Goal: Transaction & Acquisition: Purchase product/service

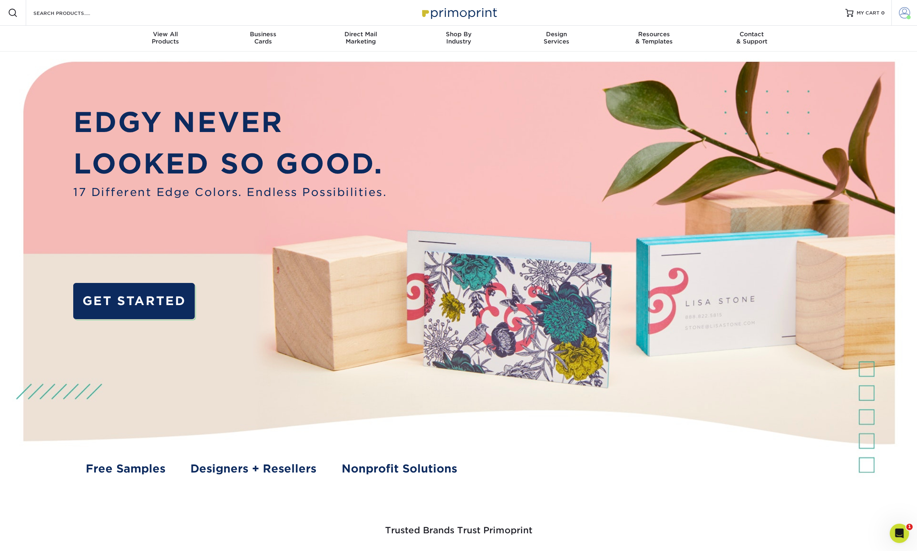
click at [900, 14] on span at bounding box center [904, 12] width 11 height 11
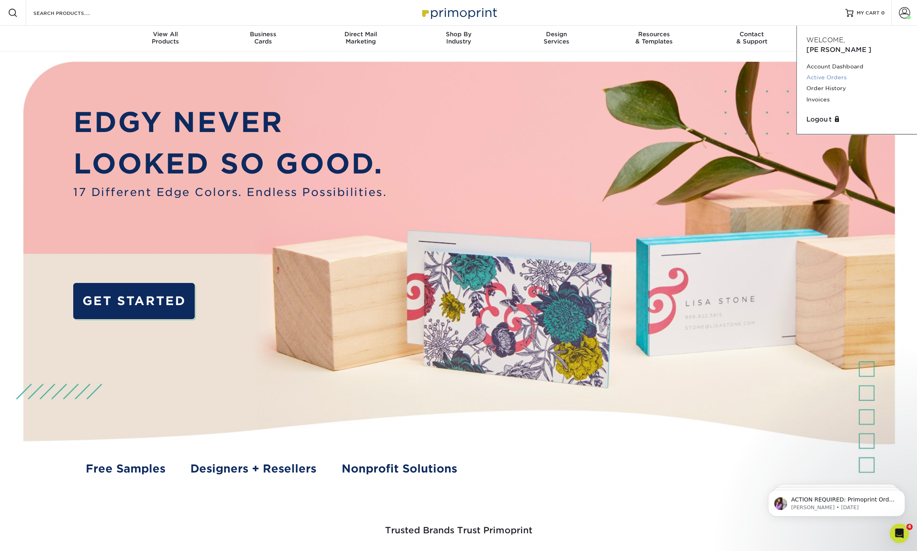
click at [847, 72] on link "Active Orders" at bounding box center [856, 77] width 101 height 11
click at [834, 83] on link "Order History" at bounding box center [856, 88] width 101 height 11
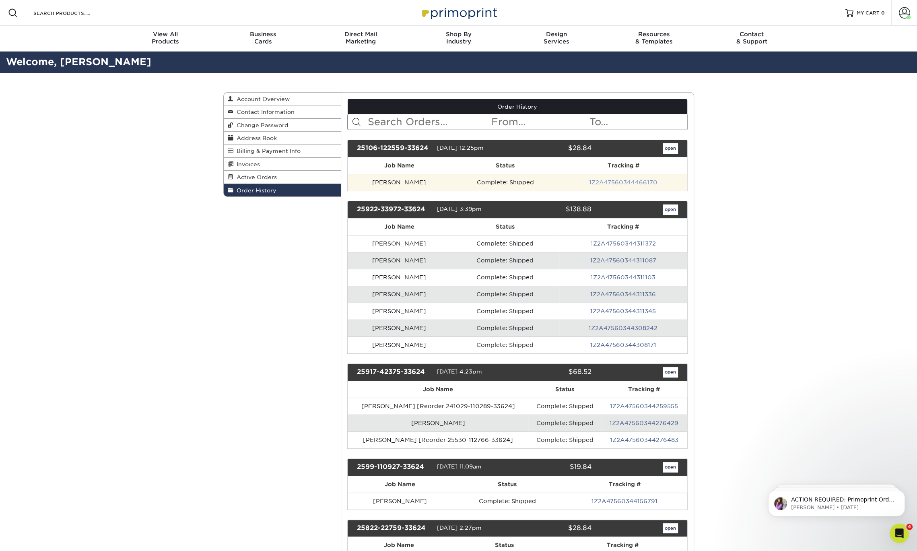
click at [612, 184] on link "1Z2A47560344466170" at bounding box center [623, 182] width 68 height 6
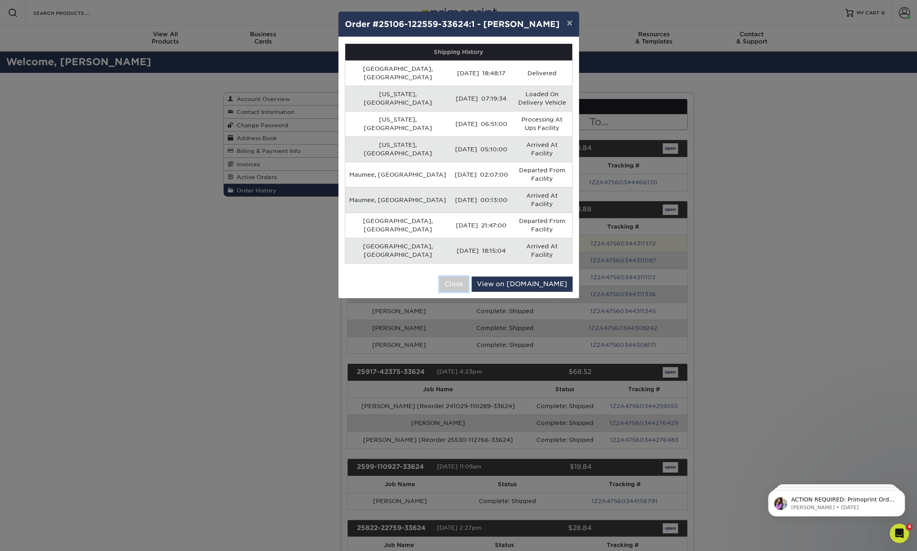
click at [468, 276] on button "Close" at bounding box center [453, 283] width 29 height 15
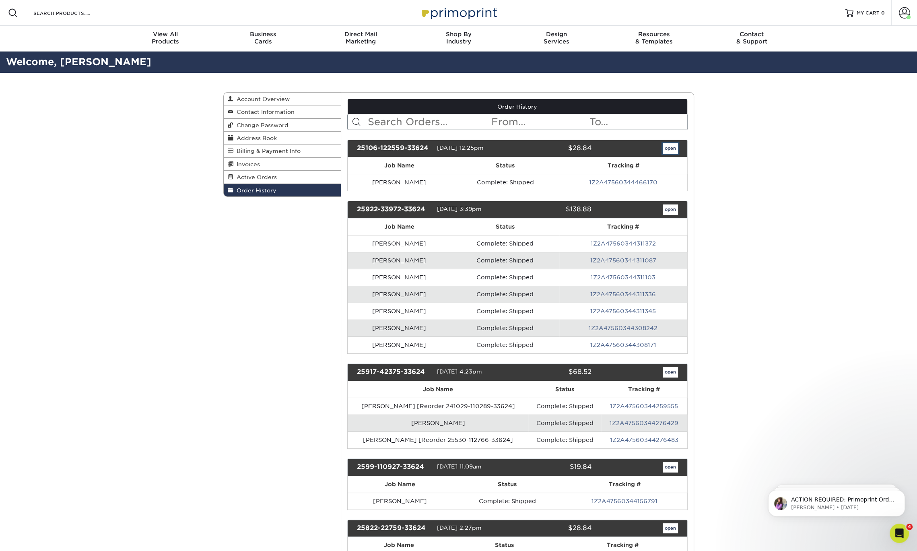
click at [669, 144] on link "open" at bounding box center [670, 148] width 15 height 10
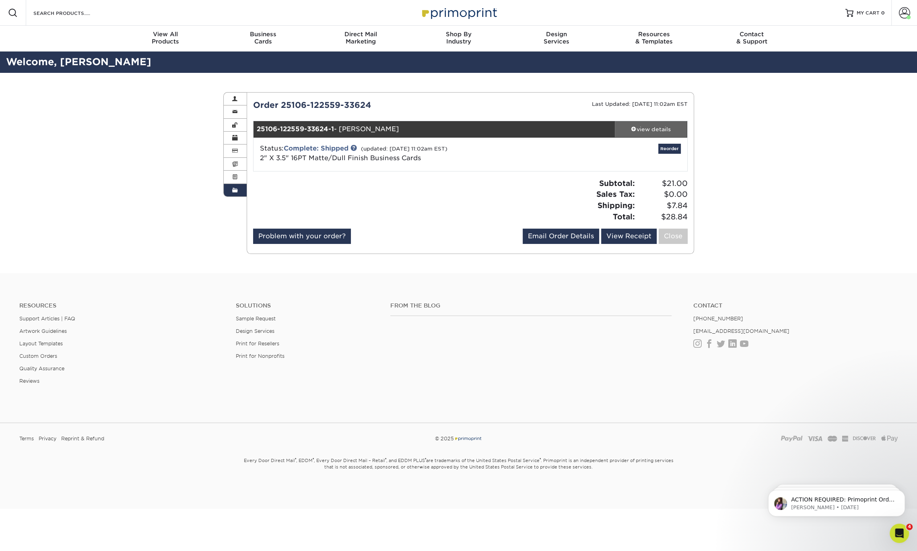
click at [654, 133] on div "view details" at bounding box center [651, 129] width 72 height 8
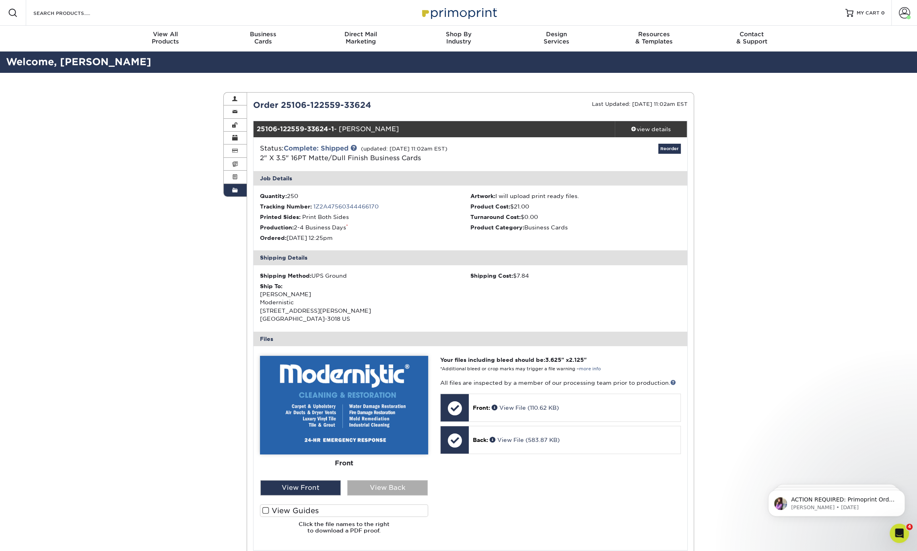
drag, startPoint x: 385, startPoint y: 485, endPoint x: 388, endPoint y: 490, distance: 5.8
click at [388, 490] on div "View Back" at bounding box center [387, 487] width 80 height 15
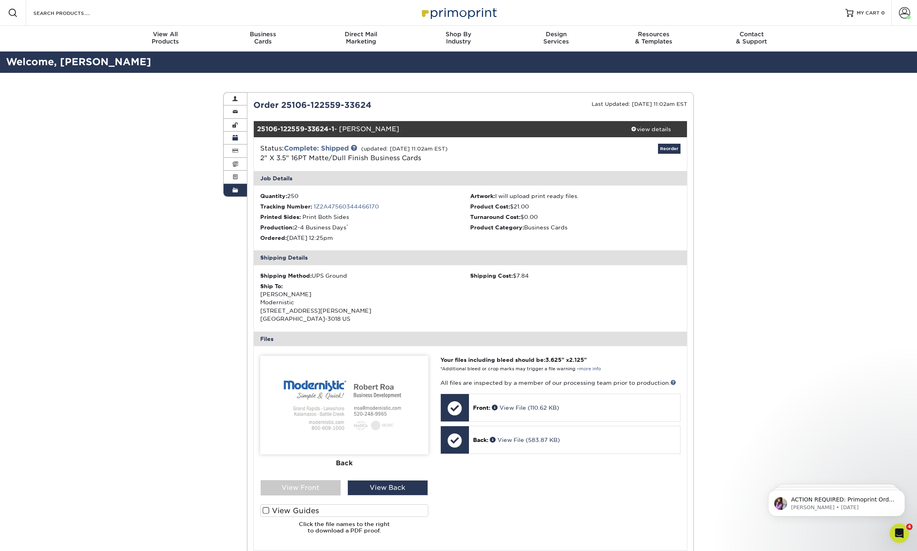
click at [236, 138] on span at bounding box center [236, 138] width 6 height 6
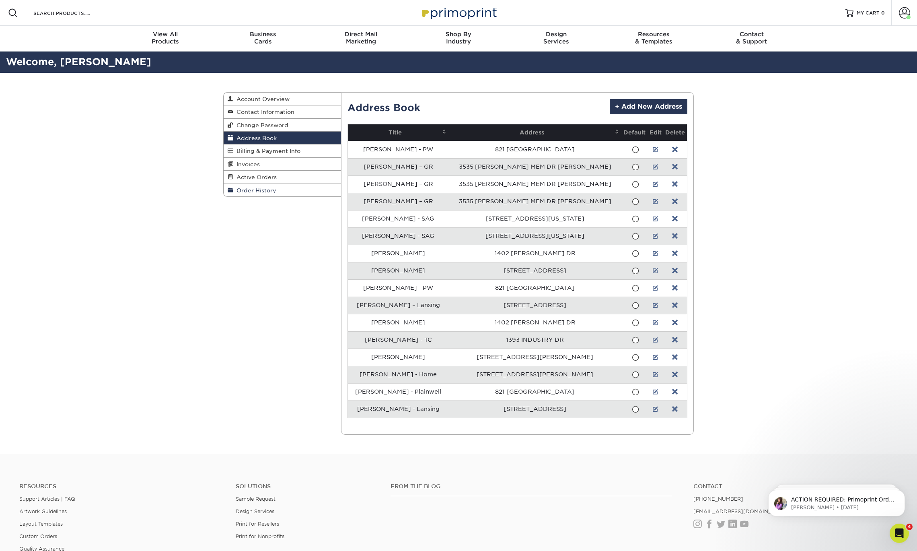
click at [248, 189] on span "Order History" at bounding box center [254, 190] width 43 height 6
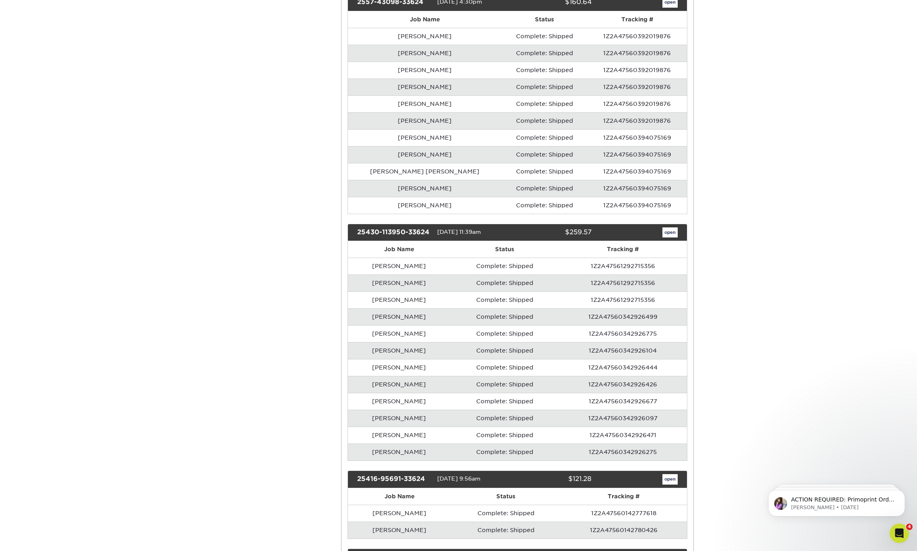
scroll to position [1394, 0]
click at [670, 227] on link "open" at bounding box center [670, 232] width 15 height 10
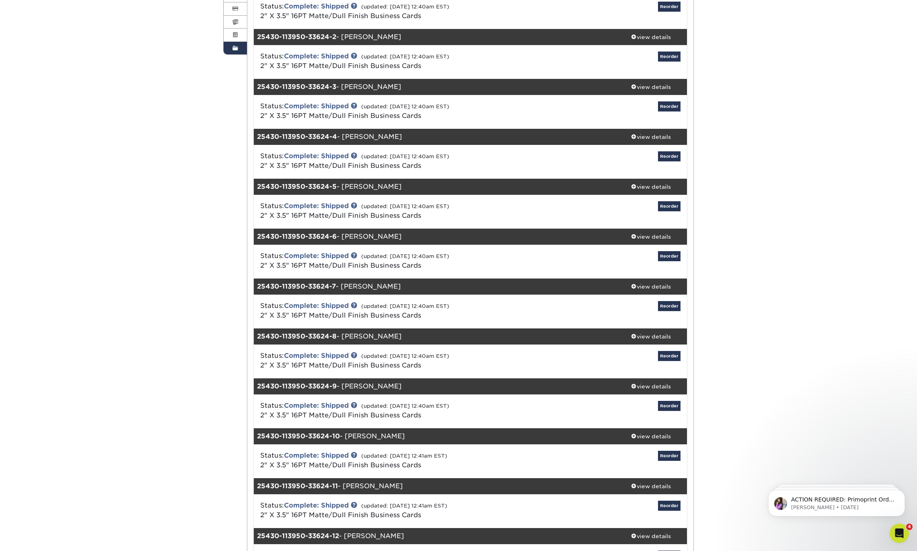
scroll to position [136, 0]
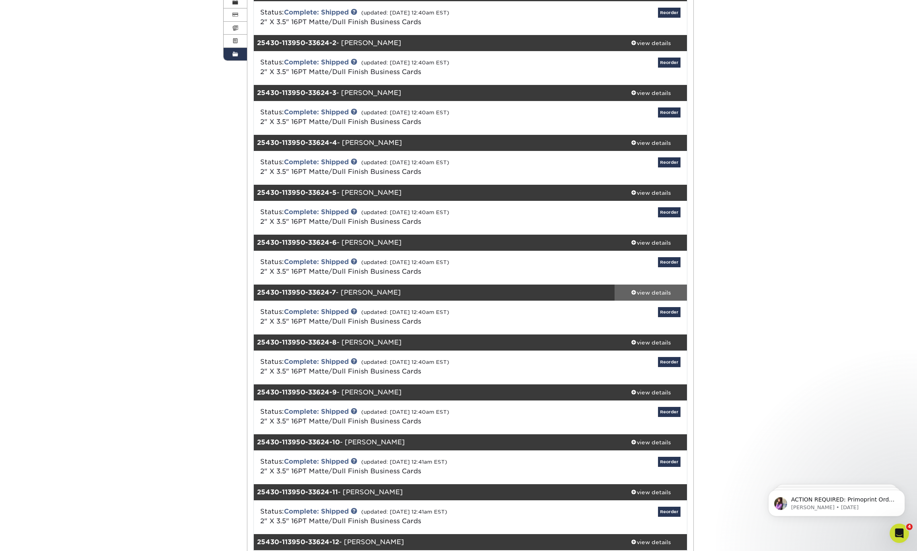
click at [659, 290] on div "view details" at bounding box center [651, 292] width 72 height 8
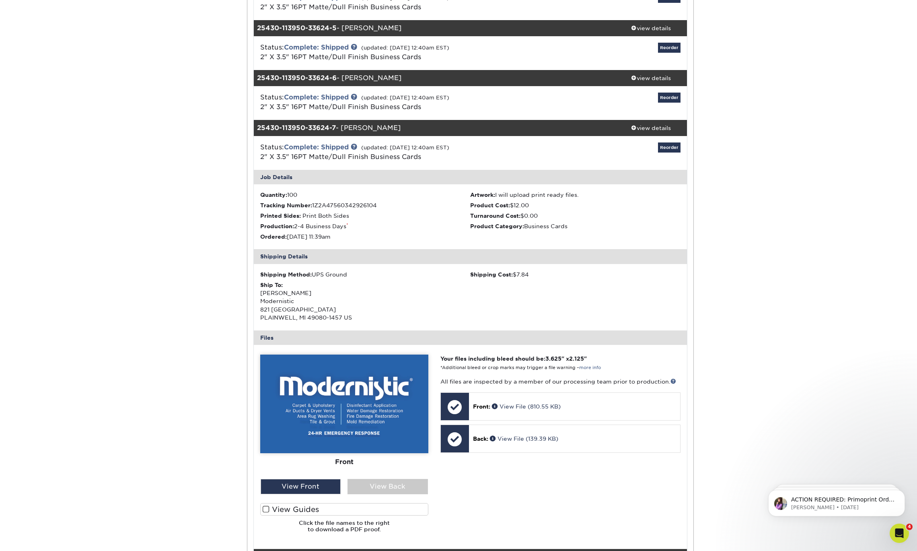
scroll to position [331, 0]
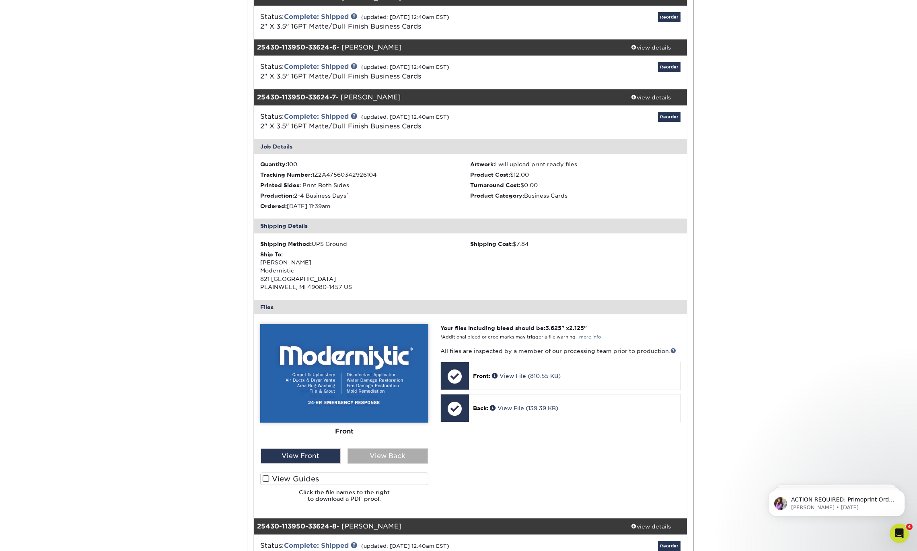
click at [401, 453] on div "View Back" at bounding box center [388, 455] width 80 height 15
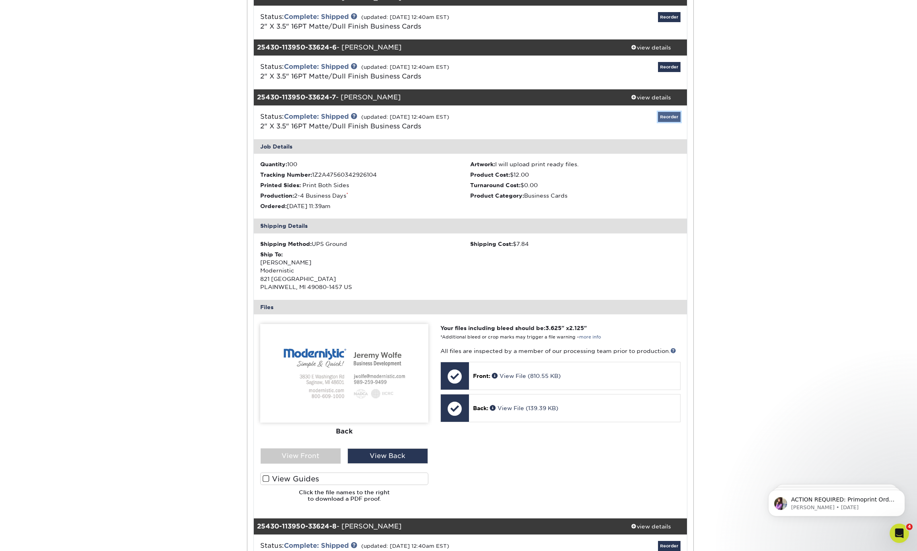
click at [673, 112] on link "Reorder" at bounding box center [669, 117] width 23 height 10
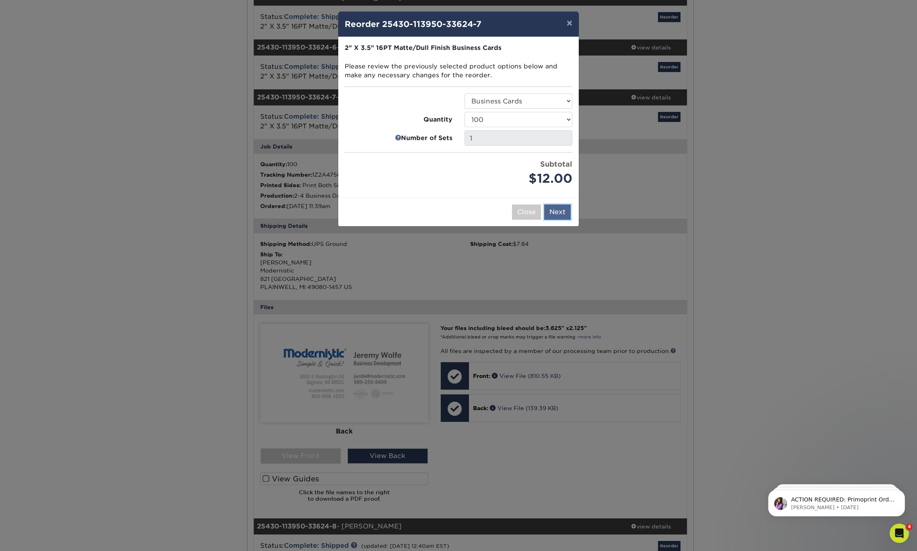
click at [558, 209] on button "Next" at bounding box center [557, 211] width 27 height 15
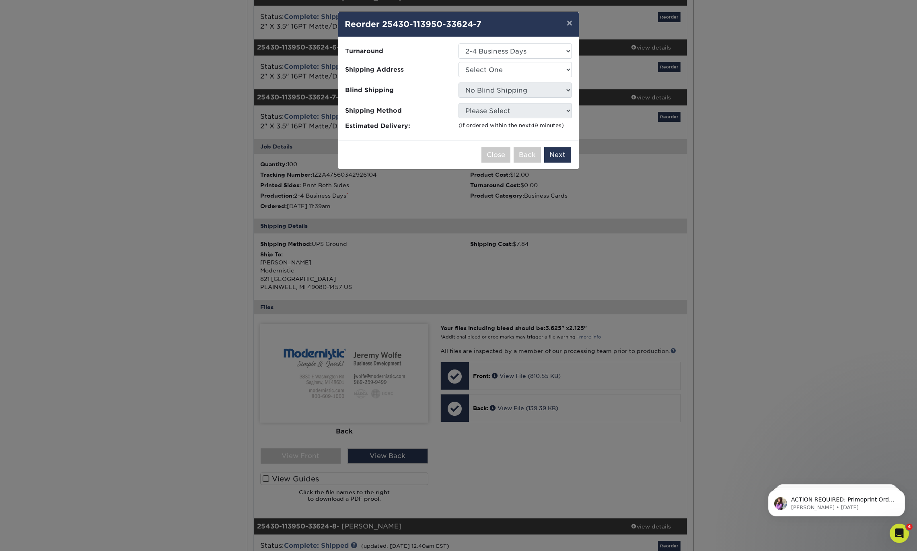
click at [520, 118] on li "Shipping Method Please Select" at bounding box center [459, 110] width 240 height 15
click at [533, 66] on select "Select One Andy Molter - PW Dave Karston – GR Dave Karston – GR Dave Karston – …" at bounding box center [515, 69] width 113 height 15
select select "281498"
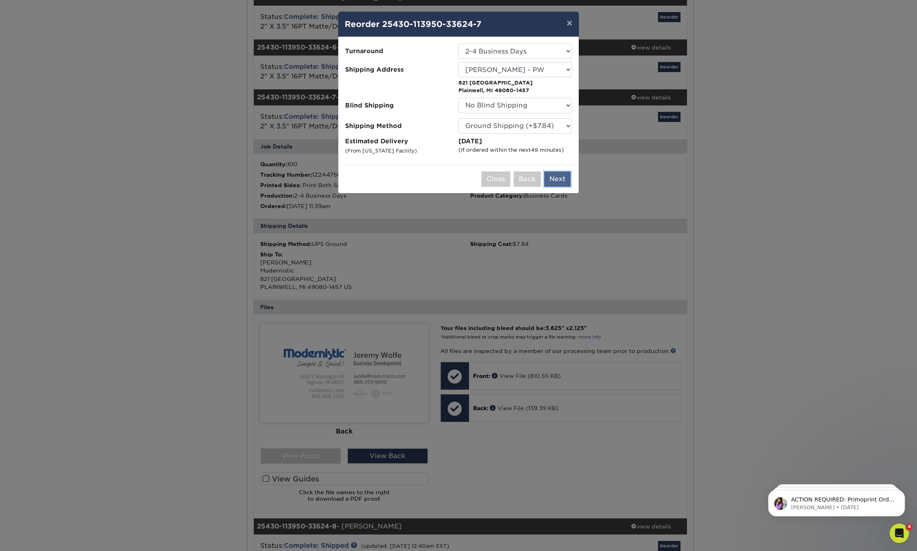
click at [559, 175] on button "Next" at bounding box center [557, 178] width 27 height 15
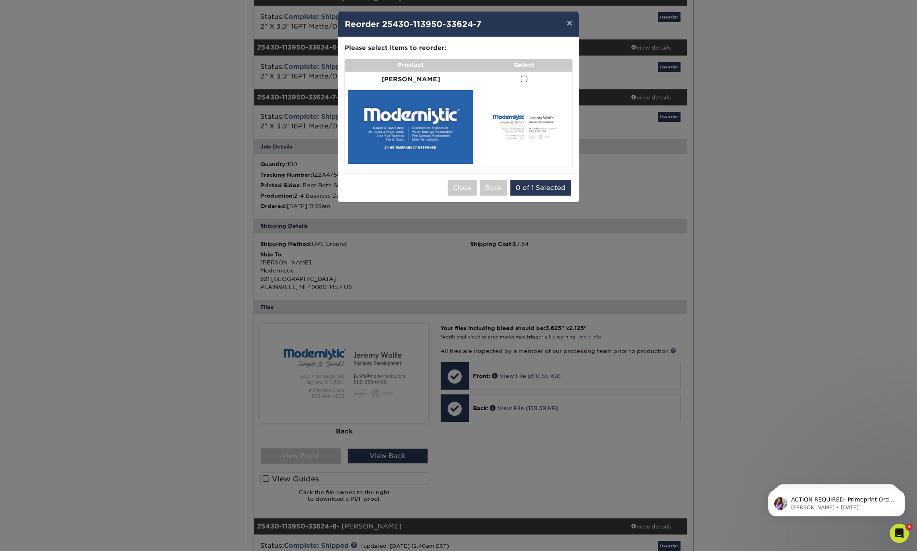
click at [521, 77] on span at bounding box center [524, 79] width 7 height 8
click at [0, 0] on input "checkbox" at bounding box center [0, 0] width 0 height 0
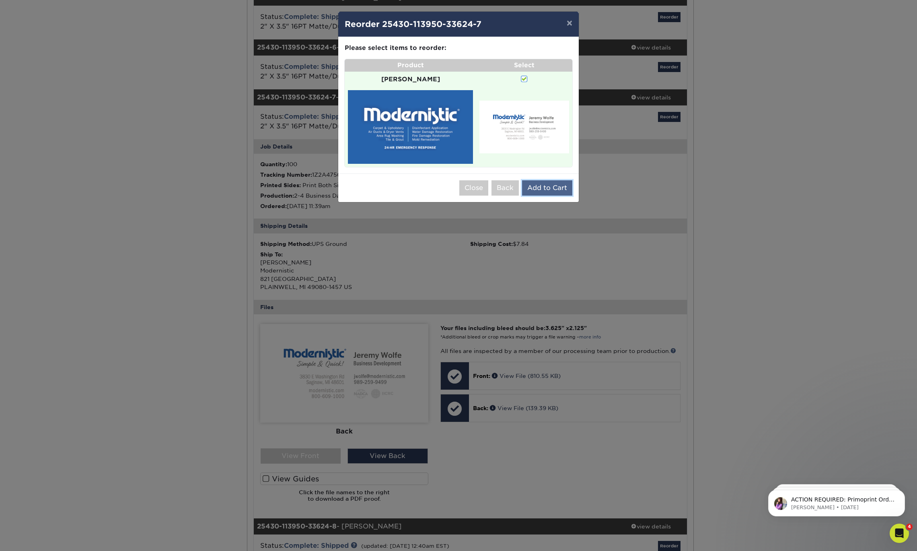
click at [539, 180] on button "Add to Cart" at bounding box center [547, 187] width 50 height 15
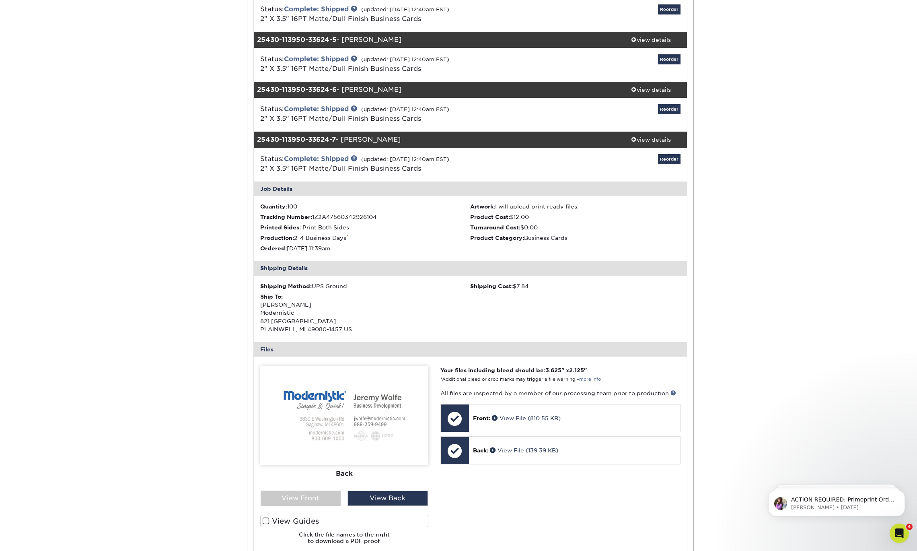
scroll to position [0, 0]
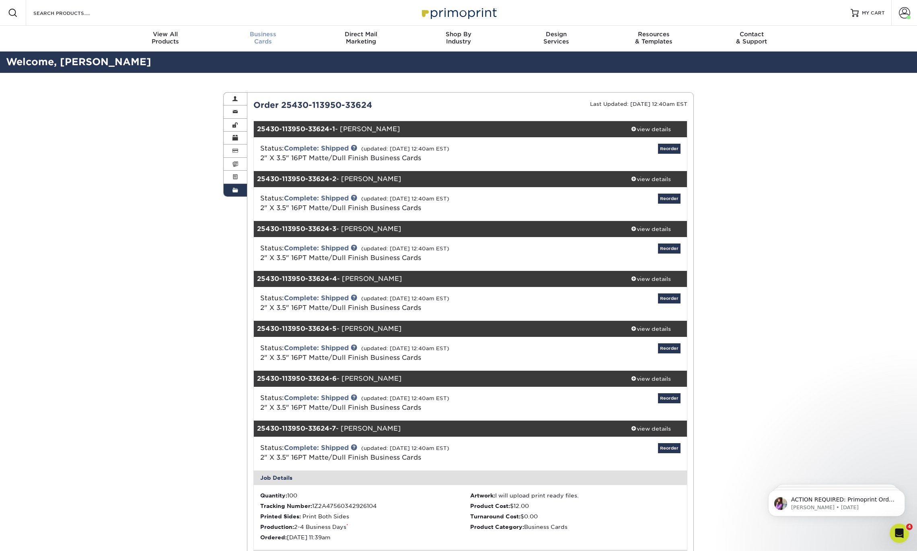
click at [265, 35] on span "Business" at bounding box center [263, 34] width 98 height 7
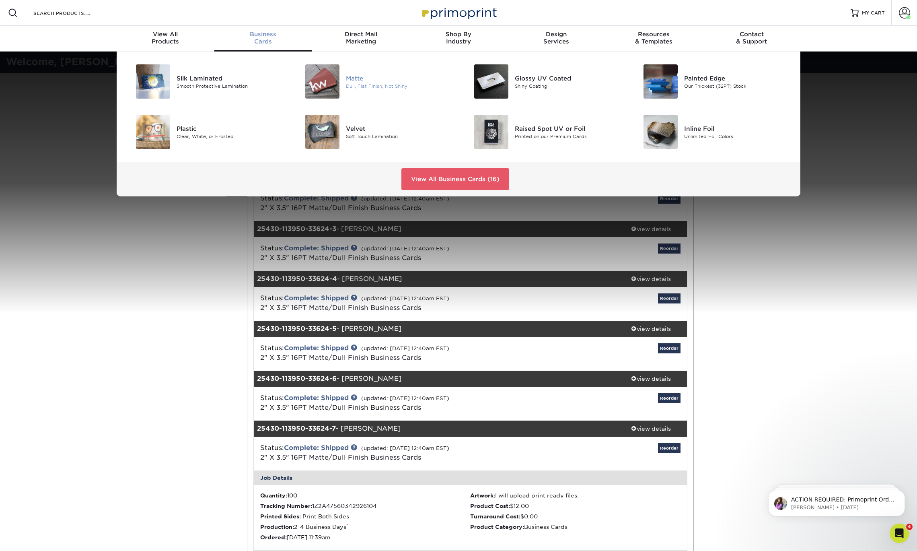
click at [322, 70] on img at bounding box center [322, 81] width 34 height 34
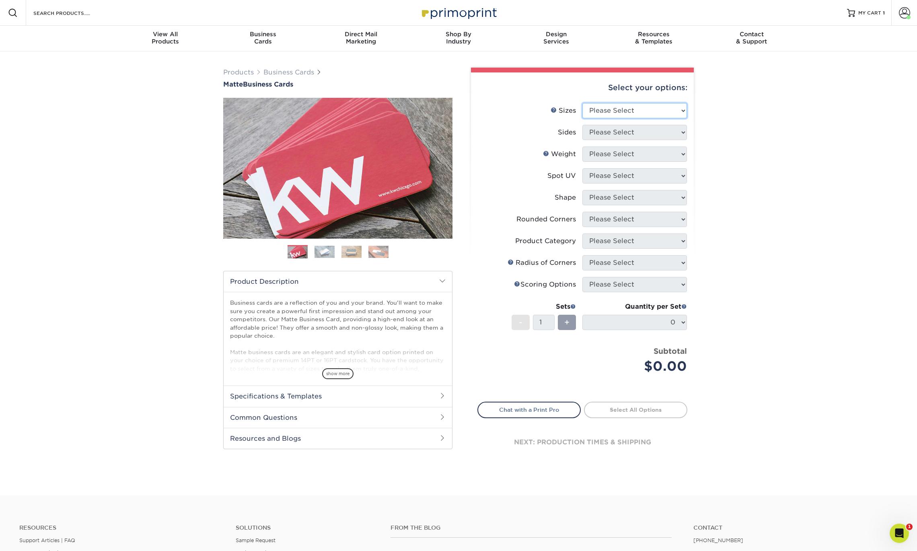
click at [603, 107] on select "Please Select 1.5" x 3.5" - Mini 1.75" x 3.5" - Mini 2" x 2" - Square 2" x 3" -…" at bounding box center [635, 110] width 105 height 15
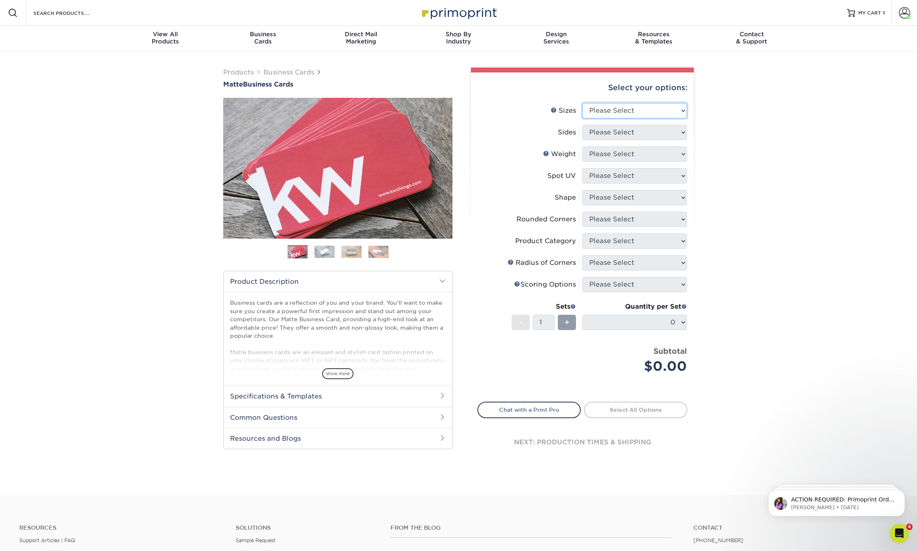
select select "2.00x3.50"
click at [583, 103] on select "Please Select 1.5" x 3.5" - Mini 1.75" x 3.5" - Mini 2" x 2" - Square 2" x 3" -…" at bounding box center [635, 110] width 105 height 15
click at [652, 128] on select "Please Select Print Both Sides Print Front Only" at bounding box center [635, 132] width 105 height 15
select select "13abbda7-1d64-4f25-8bb2-c179b224825d"
click at [583, 125] on select "Please Select Print Both Sides Print Front Only" at bounding box center [635, 132] width 105 height 15
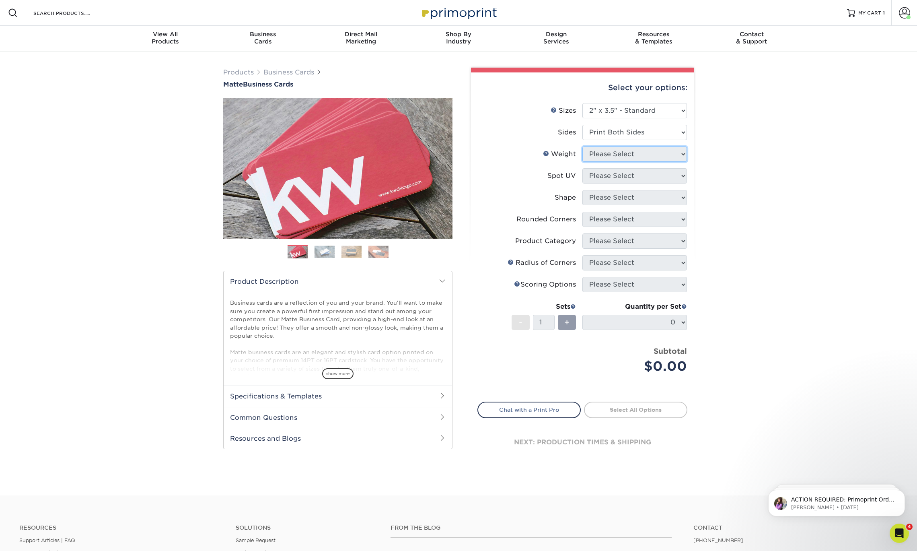
click at [644, 150] on select "Please Select" at bounding box center [635, 153] width 105 height 15
select select "16PT"
click at [583, 146] on select "Please Select 16PT 14PT" at bounding box center [635, 153] width 105 height 15
click at [630, 173] on select "Please Select No Spot UV Front and Back (Both Sides) Front Only Back Only" at bounding box center [635, 175] width 105 height 15
select select "3"
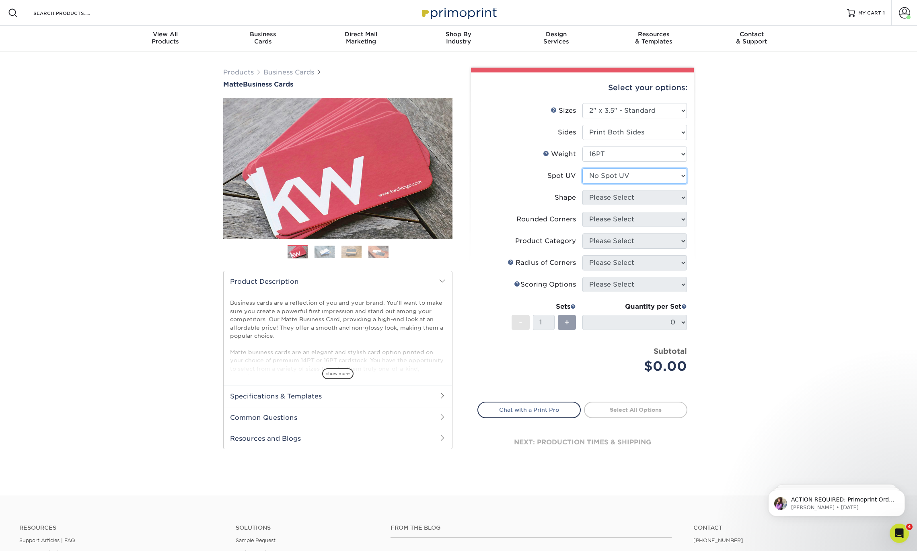
click at [583, 168] on select "Please Select No Spot UV Front and Back (Both Sides) Front Only Back Only" at bounding box center [635, 175] width 105 height 15
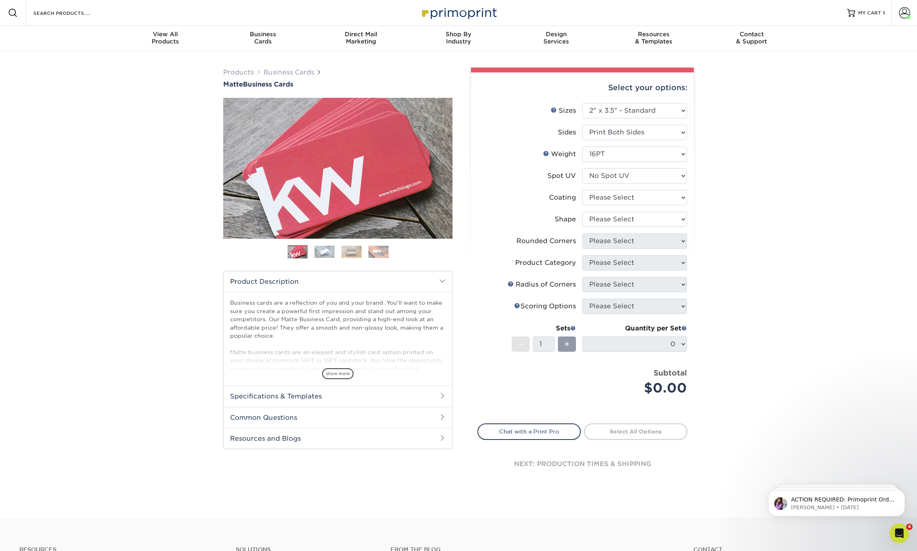
click at [649, 189] on li "Spot UV Please Select No Spot UV Front and Back (Both Sides) Front Only Back On…" at bounding box center [582, 179] width 209 height 22
click at [651, 200] on select at bounding box center [635, 197] width 105 height 15
select select "121bb7b5-3b4d-429f-bd8d-bbf80e953313"
click at [583, 190] on select at bounding box center [635, 197] width 105 height 15
click at [0, 0] on div at bounding box center [0, 0] width 0 height 0
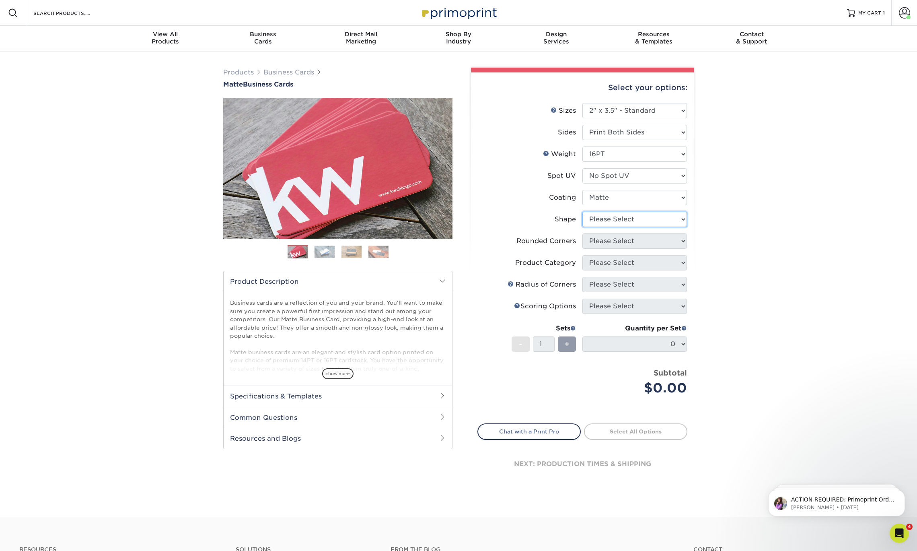
click at [649, 216] on select "Please Select Standard Oval" at bounding box center [635, 219] width 105 height 15
select select "standard"
click at [583, 212] on select "Please Select Standard Oval" at bounding box center [635, 219] width 105 height 15
click at [623, 240] on select "Please Select Yes - Round 2 Corners Yes - Round 4 Corners No" at bounding box center [635, 240] width 105 height 15
select select "0"
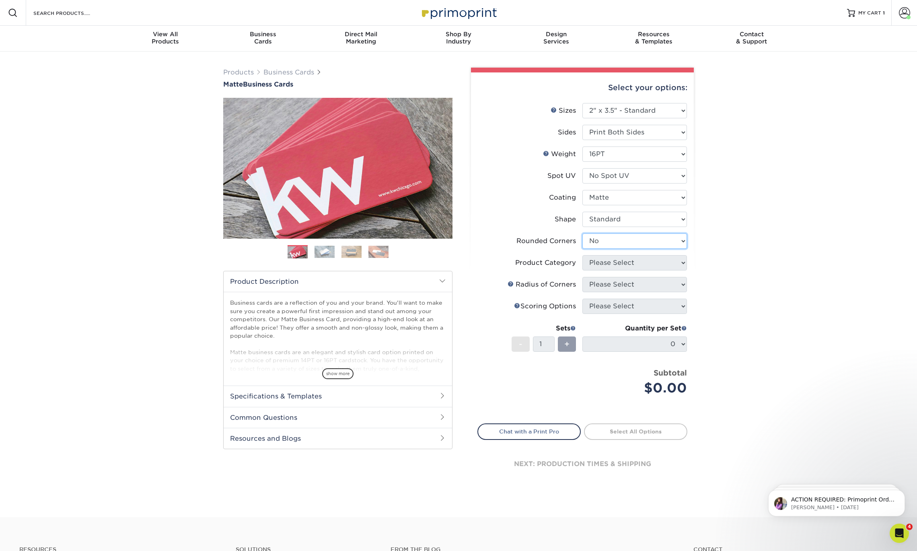
click at [583, 233] on select "Please Select Yes - Round 2 Corners Yes - Round 4 Corners No" at bounding box center [635, 240] width 105 height 15
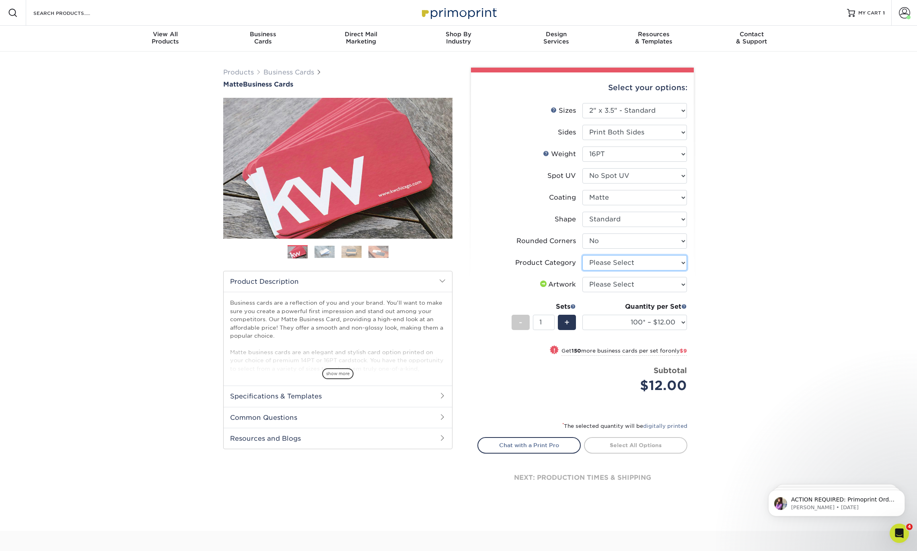
click at [634, 266] on select "Please Select Business Cards" at bounding box center [635, 262] width 105 height 15
select select "3b5148f1-0588-4f88-a218-97bcfdce65c1"
click at [583, 255] on select "Please Select Business Cards" at bounding box center [635, 262] width 105 height 15
click at [638, 286] on select "Please Select I will upload files I need a design - $100" at bounding box center [635, 284] width 105 height 15
select select "upload"
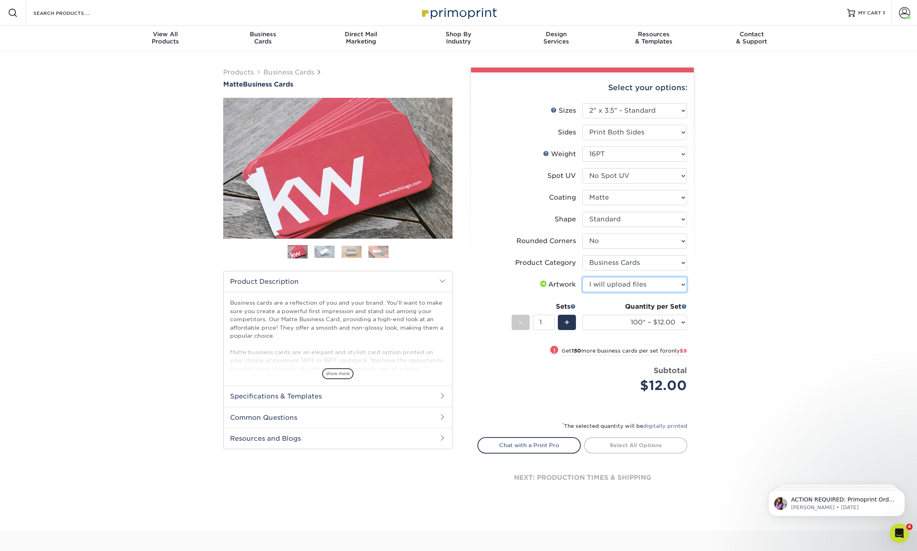
click at [583, 277] on select "Please Select I will upload files I need a design - $100" at bounding box center [635, 284] width 105 height 15
click at [655, 323] on select "100* – $12.00 250* – $21.00 500 – $42.00 1000 – $53.00 2500 – $95.00 5000 – $18…" at bounding box center [635, 322] width 105 height 15
click at [674, 320] on select "100* – $12.00 250* – $21.00 500 – $42.00 1000 – $53.00 2500 – $95.00 5000 – $18…" at bounding box center [635, 322] width 105 height 15
click at [583, 315] on select "100* – $12.00 250* – $21.00 500 – $42.00 1000 – $53.00 2500 – $95.00 5000 – $18…" at bounding box center [635, 322] width 105 height 15
click at [670, 325] on select "100* – $12.00 250* – $21.00 500 – $42.00 1000 – $53.00 2500 – $95.00 5000 – $18…" at bounding box center [635, 322] width 105 height 15
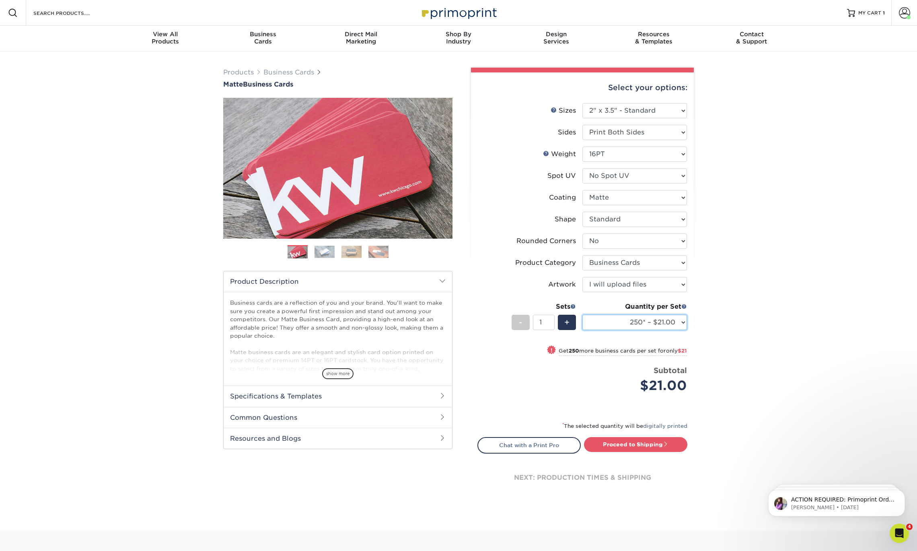
select select "100* – $12.00"
click at [583, 315] on select "100* – $12.00 250* – $21.00 500 – $42.00 1000 – $53.00 2500 – $95.00 5000 – $18…" at bounding box center [635, 322] width 105 height 15
click at [667, 440] on link "Proceed to Shipping" at bounding box center [635, 444] width 103 height 14
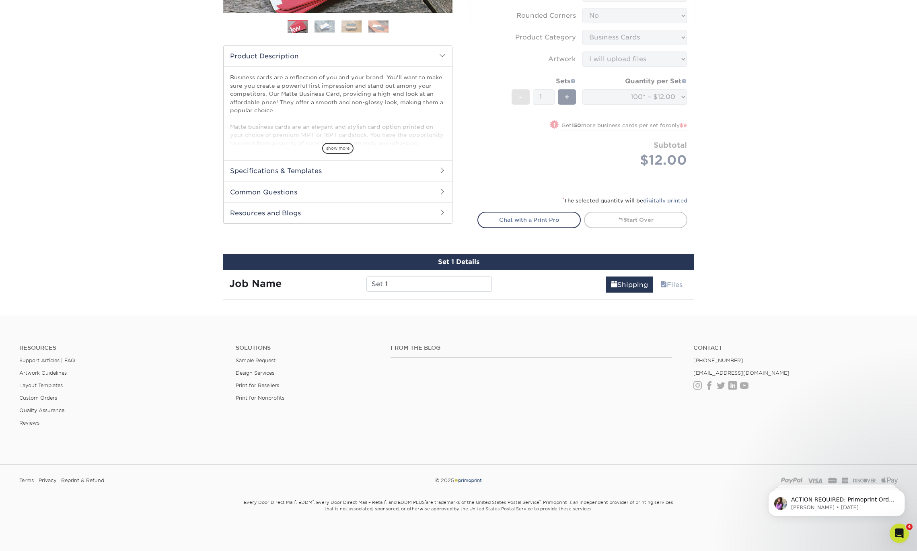
scroll to position [427, 0]
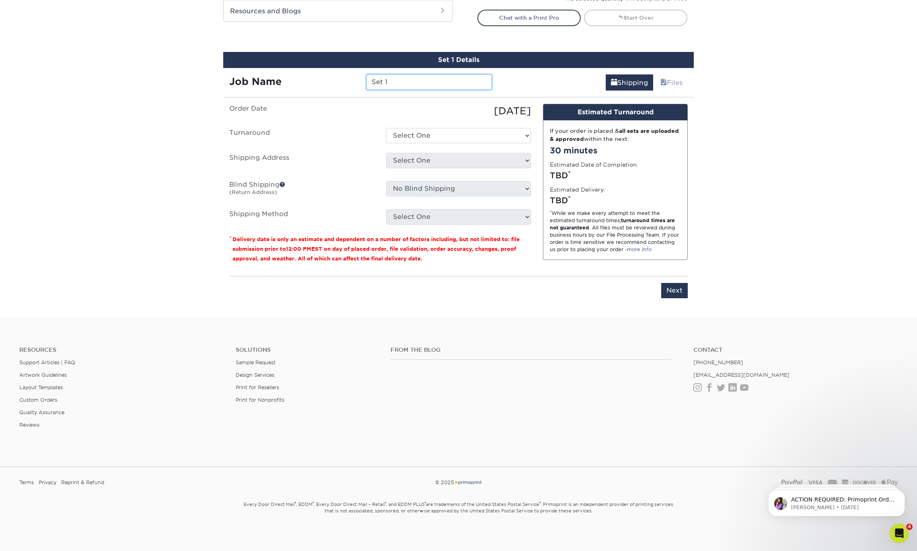
click at [421, 83] on input "Set 1" at bounding box center [429, 81] width 125 height 15
type input "[PERSON_NAME]"
click at [422, 130] on select "Select One 2-4 Business Days 2 Day Next Business Day" at bounding box center [458, 135] width 145 height 15
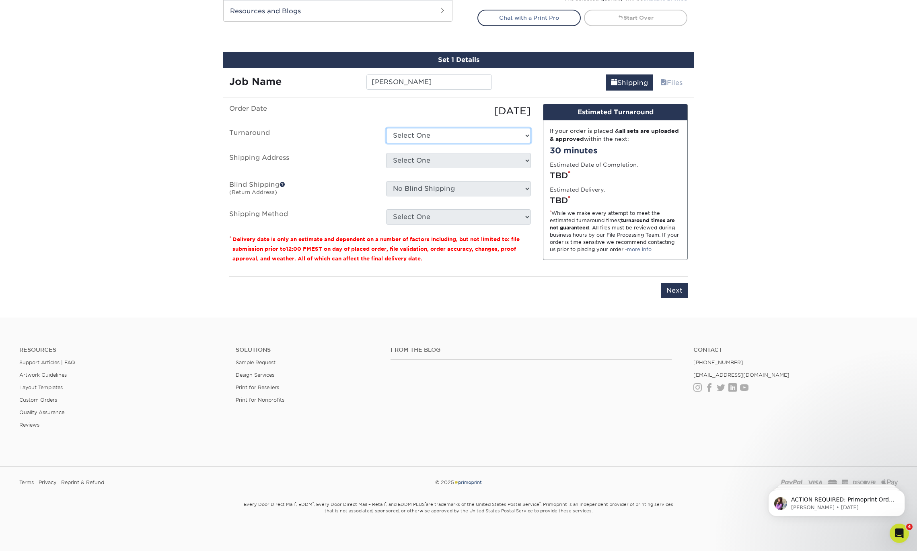
select select "47dbf4b1-3bfd-4687-b793-fcd3ee179f06"
click at [386, 128] on select "Select One 2-4 Business Days 2 Day Next Business Day" at bounding box center [458, 135] width 145 height 15
click at [432, 155] on select "Select One Andy Molter - PW Dave Karston – GR Dave Karston – GR Dave Karston – …" at bounding box center [458, 160] width 145 height 15
select select "newaddress"
click at [386, 153] on select "Select One Andy Molter - PW Dave Karston – GR Dave Karston – GR Dave Karston – …" at bounding box center [458, 160] width 145 height 15
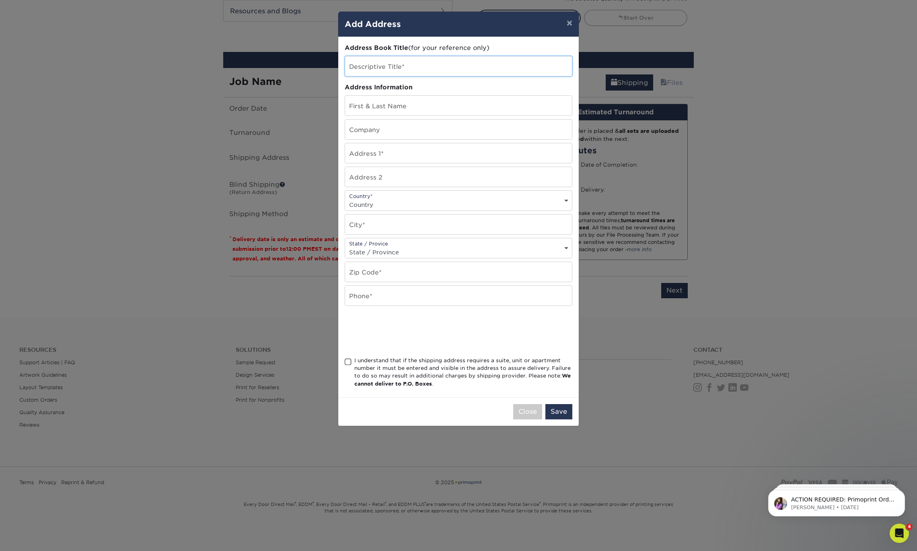
click at [419, 72] on input "text" at bounding box center [458, 66] width 227 height 20
type input "s"
type input "[PERSON_NAME]"
click at [463, 110] on input "text" at bounding box center [458, 106] width 227 height 20
type input "[PERSON_NAME]"
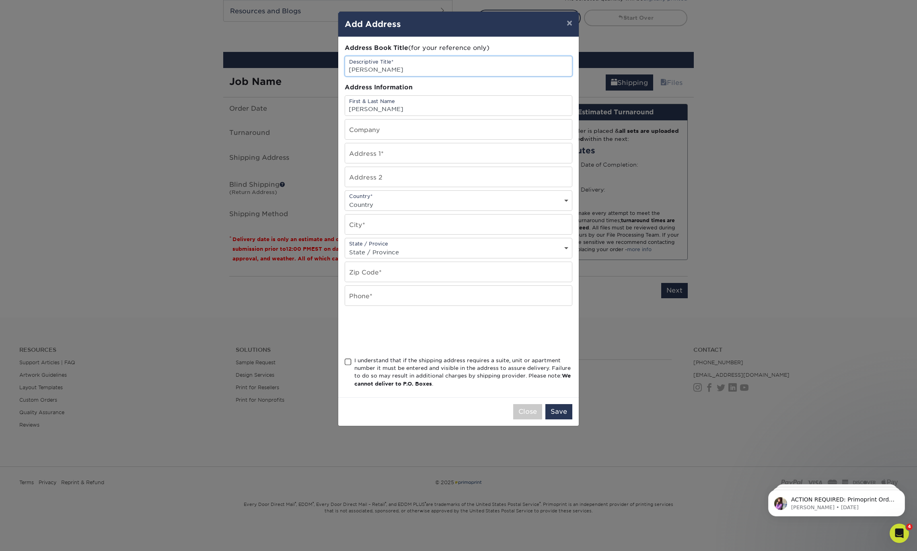
click at [442, 69] on input "[PERSON_NAME]" at bounding box center [458, 66] width 227 height 20
type input "Skip Girardin - Troy"
click at [385, 132] on input "text" at bounding box center [458, 129] width 227 height 20
type input "Modernistic"
type input "1402 Rankin Street"
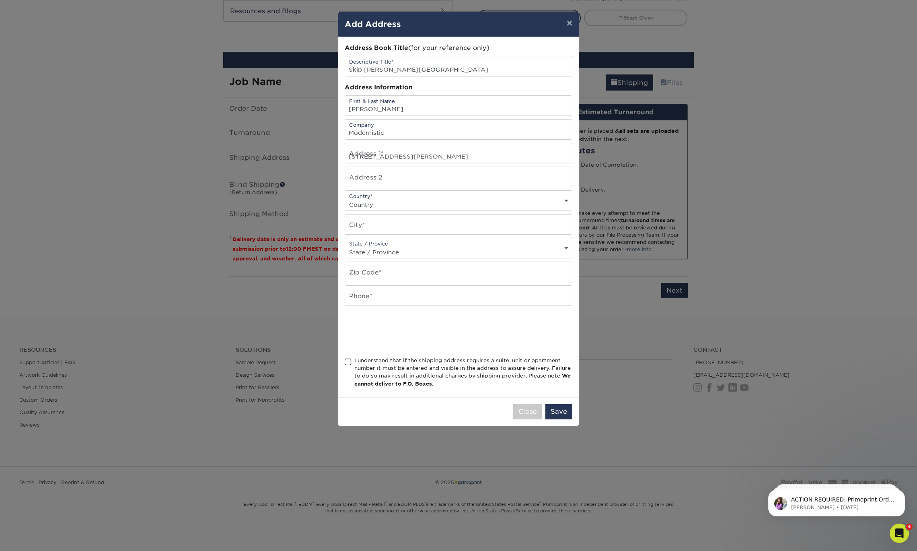
select select "US"
type input "TROY"
select select "MI"
type input "48083"
type input "2696556038"
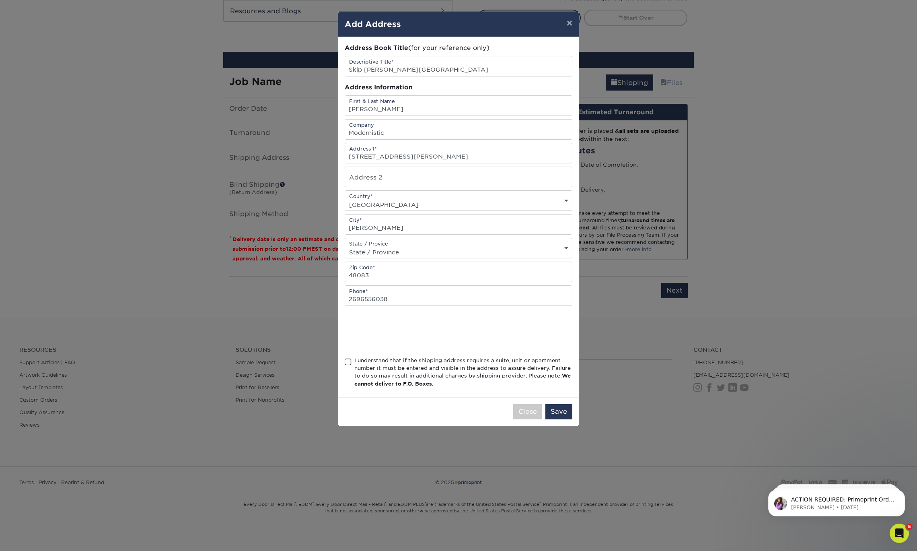
drag, startPoint x: 348, startPoint y: 357, endPoint x: 352, endPoint y: 358, distance: 4.1
click at [348, 358] on span at bounding box center [348, 362] width 7 height 8
click at [0, 0] on input "I understand that if the shipping address requires a suite, unit or apartment n…" at bounding box center [0, 0] width 0 height 0
click at [559, 411] on button "Save" at bounding box center [559, 411] width 27 height 15
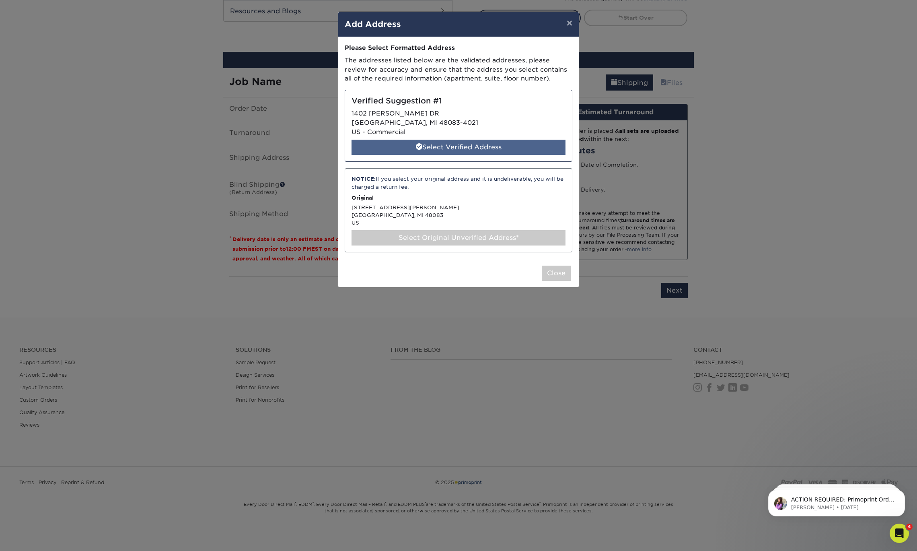
click at [450, 146] on div "Select Verified Address" at bounding box center [459, 147] width 214 height 15
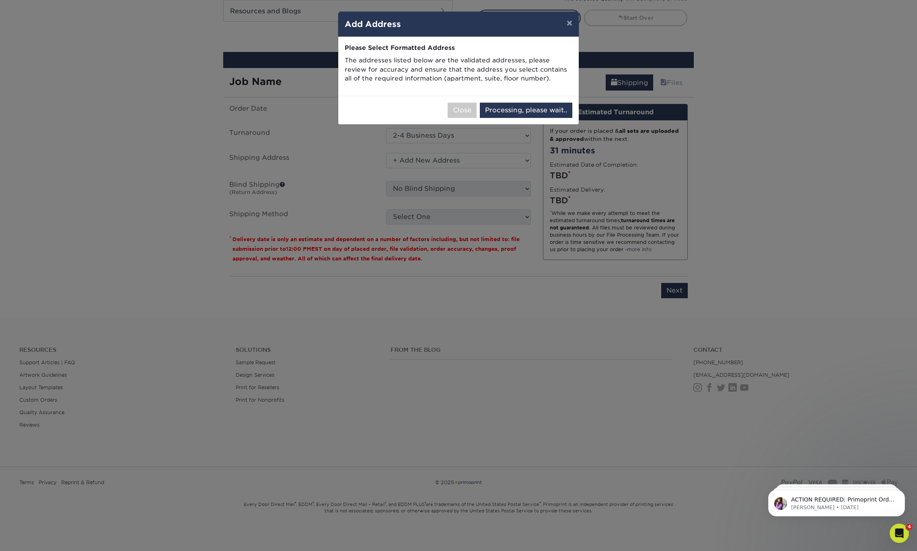
select select "286855"
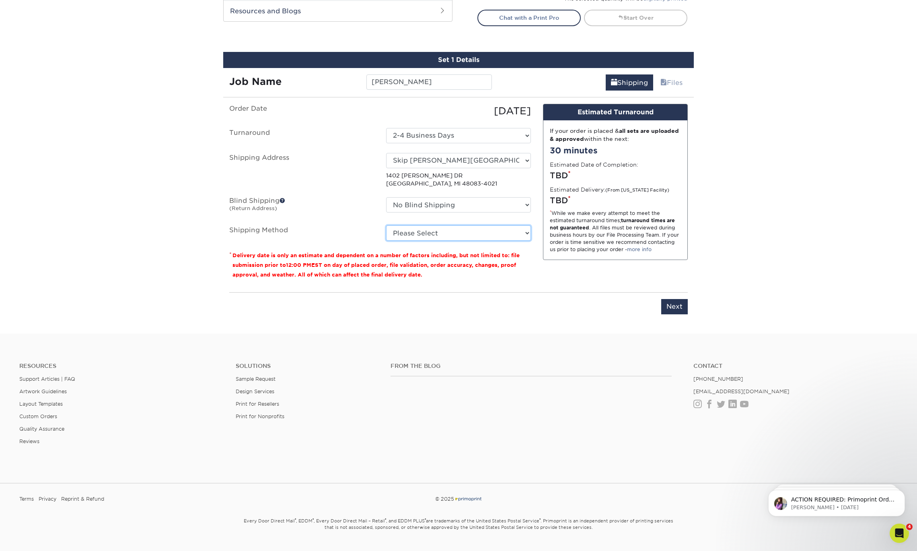
click at [475, 232] on select "Please Select Ground Shipping (+$7.84) 3 Day Shipping Service (+$15.36) 2 Day A…" at bounding box center [458, 232] width 145 height 15
select select "03"
click at [386, 225] on select "Please Select Ground Shipping (+$7.84) 3 Day Shipping Service (+$15.36) 2 Day A…" at bounding box center [458, 232] width 145 height 15
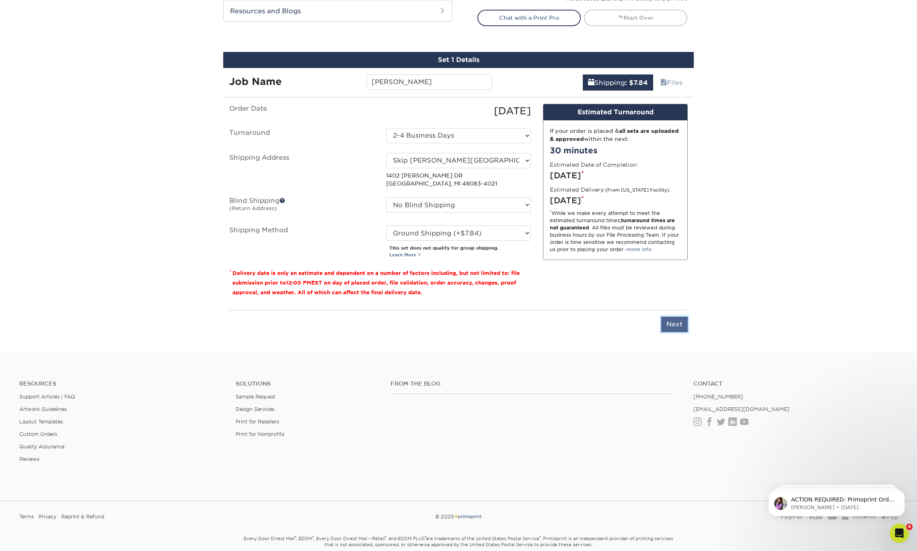
click at [680, 319] on input "Next" at bounding box center [674, 324] width 27 height 15
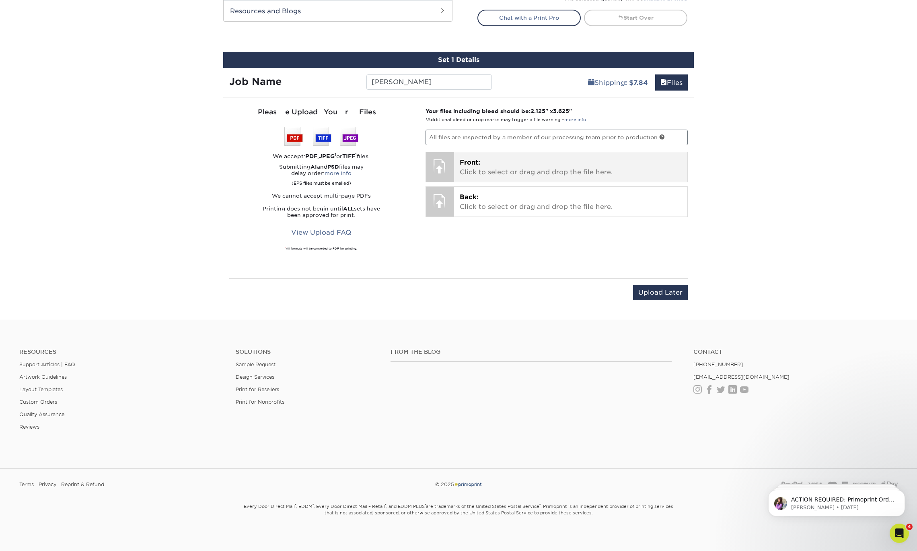
click at [500, 161] on p "Front: Click to select or drag and drop the file here." at bounding box center [571, 167] width 222 height 19
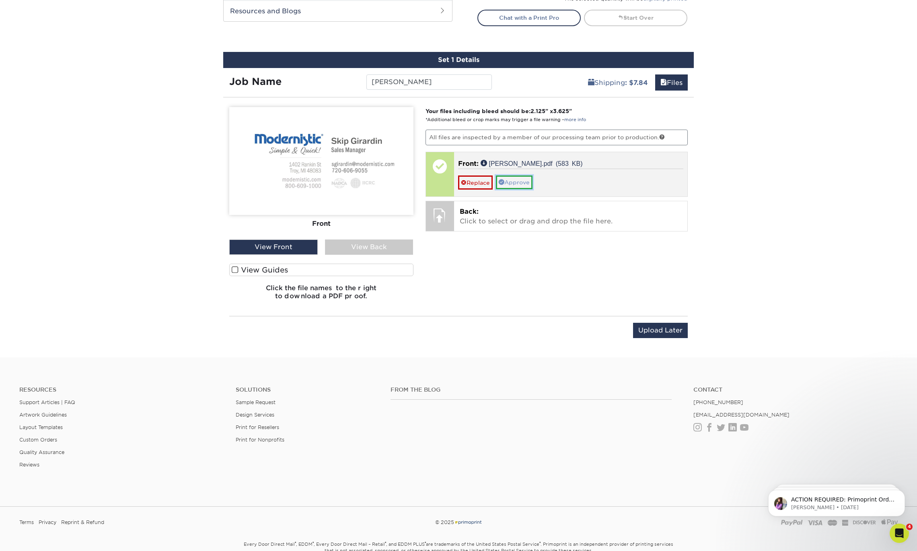
click at [518, 183] on link "Approve" at bounding box center [514, 182] width 37 height 14
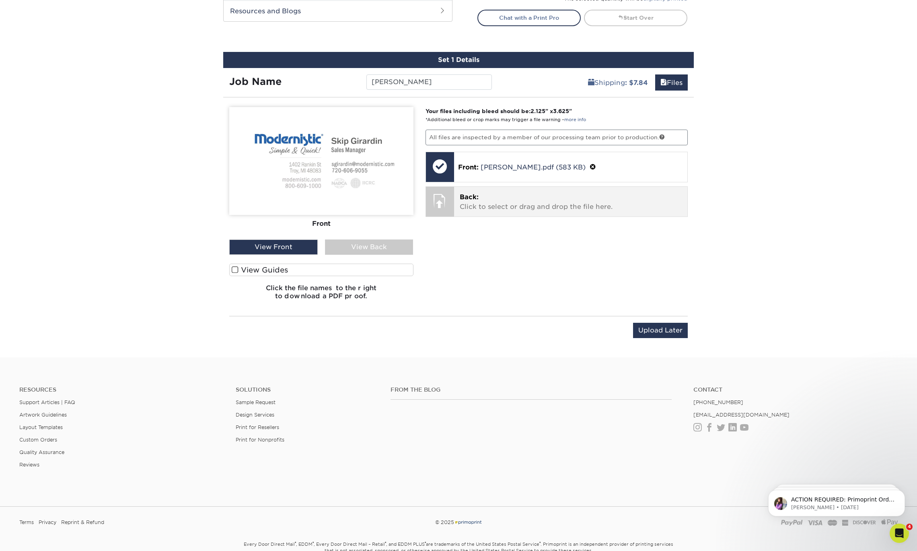
click at [482, 200] on p "Back: Click to select or drag and drop the file here." at bounding box center [571, 201] width 222 height 19
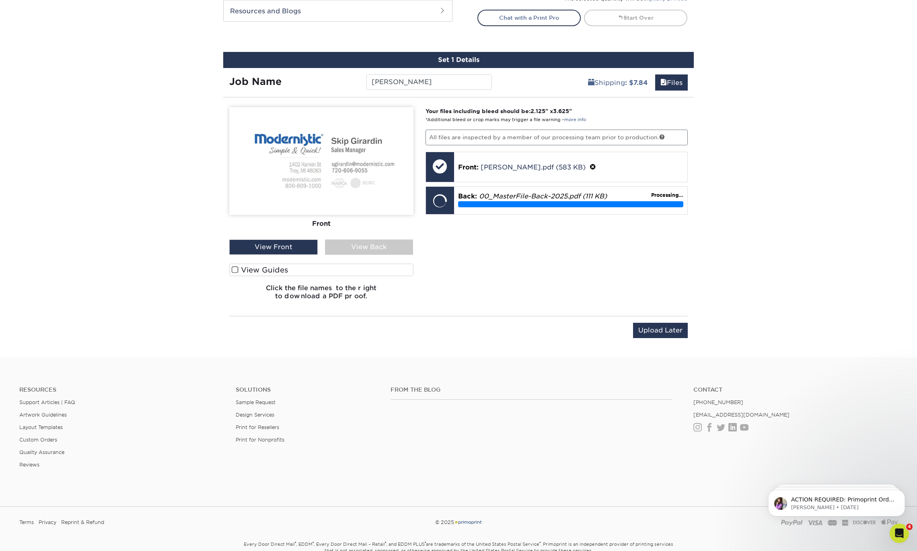
click at [376, 244] on div "View Back" at bounding box center [369, 246] width 89 height 15
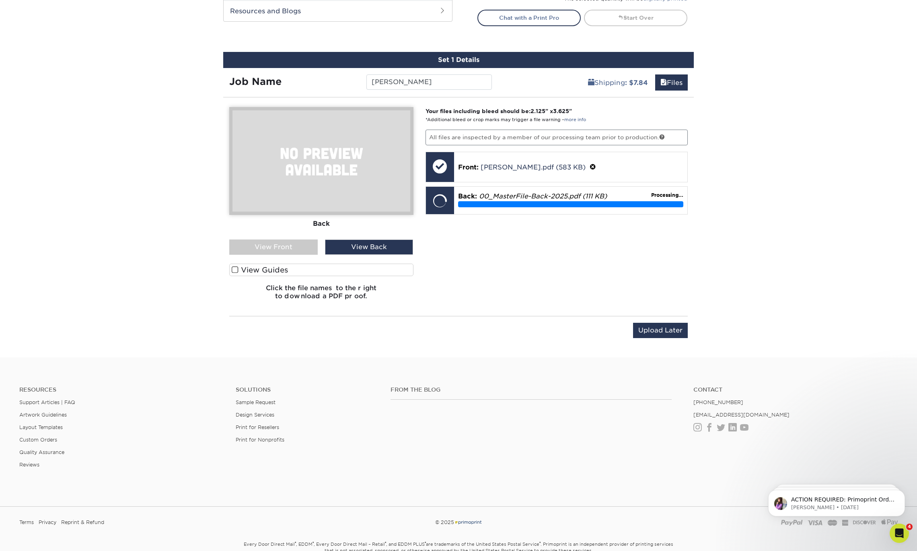
click at [293, 246] on div "View Front" at bounding box center [273, 246] width 89 height 15
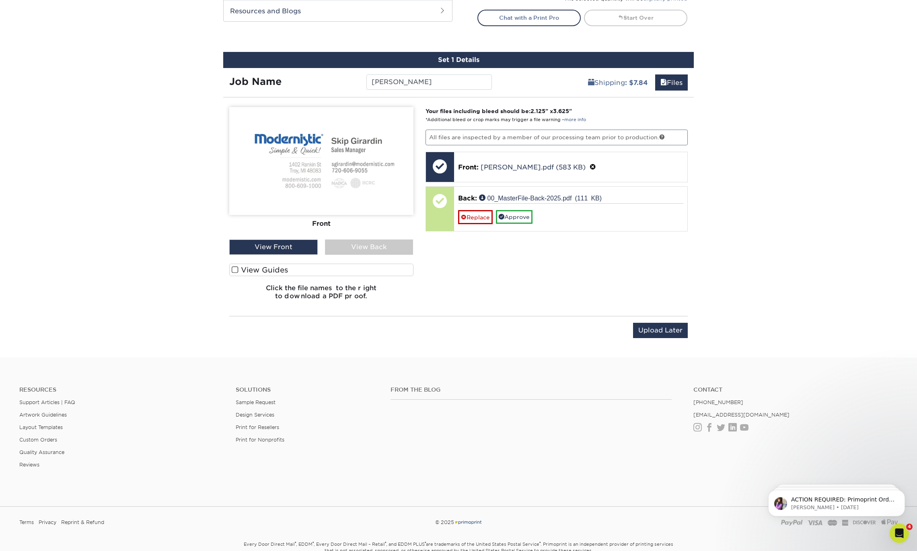
click at [371, 248] on div "View Back" at bounding box center [369, 246] width 89 height 15
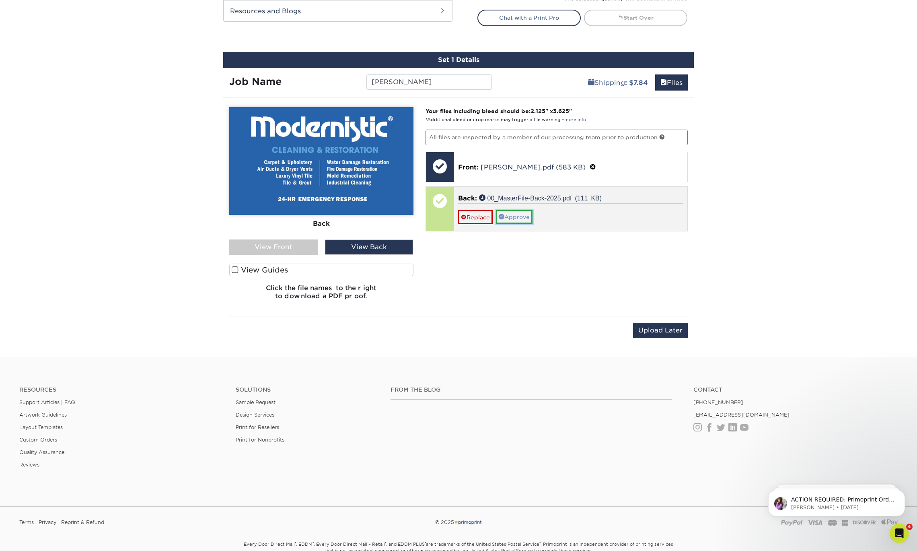
click at [510, 214] on link "Approve" at bounding box center [514, 217] width 37 height 14
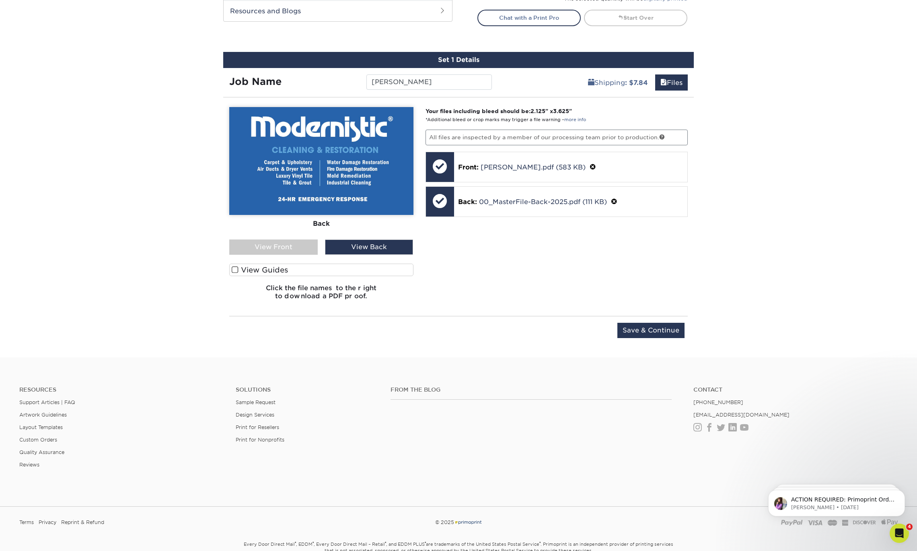
click at [645, 318] on div "Upload Later Save & Continue Continue" at bounding box center [458, 332] width 459 height 32
click at [645, 324] on input "Save & Continue" at bounding box center [651, 330] width 67 height 15
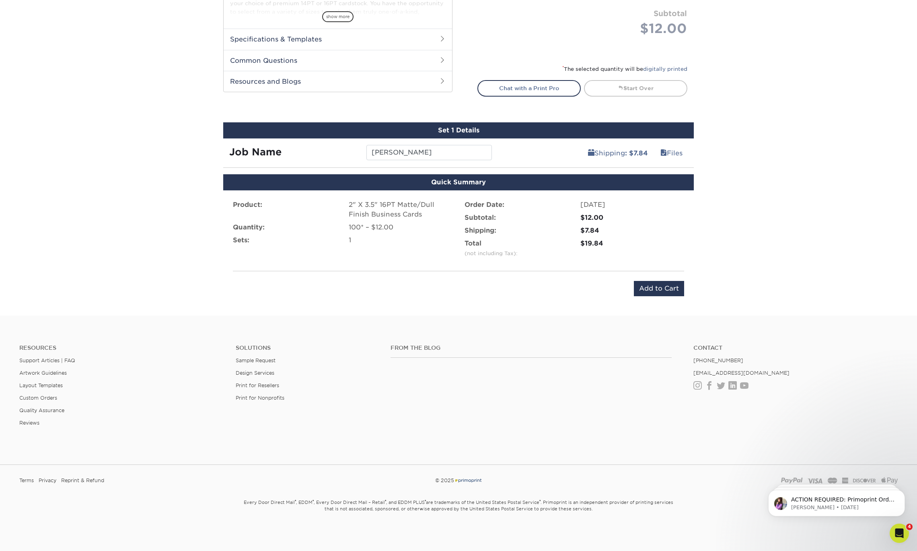
scroll to position [355, 0]
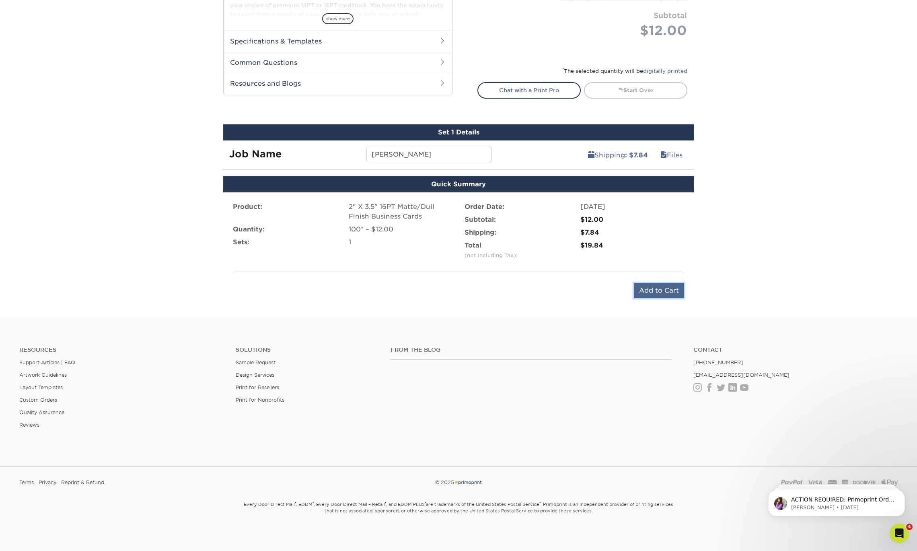
click at [665, 292] on input "Add to Cart" at bounding box center [659, 290] width 50 height 15
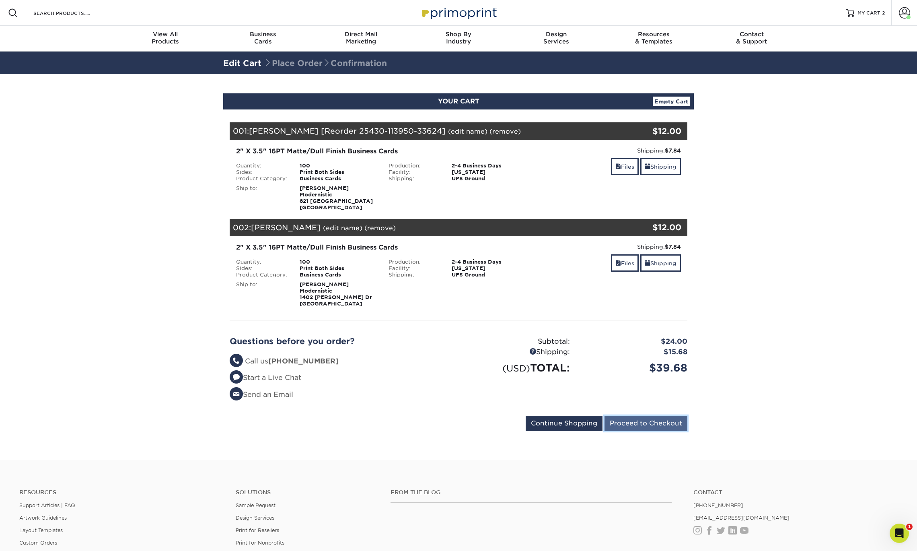
click at [654, 421] on input "Proceed to Checkout" at bounding box center [646, 423] width 83 height 15
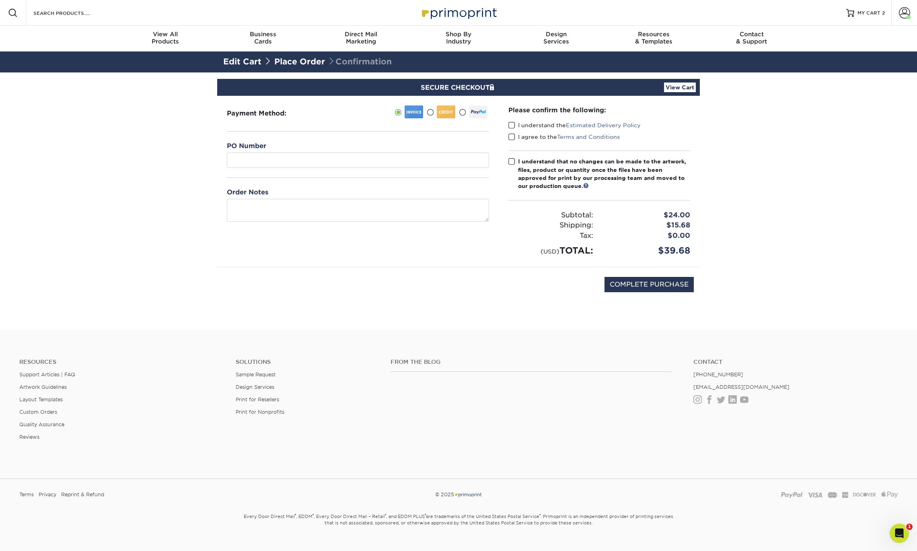
click at [432, 111] on span at bounding box center [430, 113] width 7 height 8
click at [0, 0] on input "radio" at bounding box center [0, 0] width 0 height 0
click at [350, 164] on select "MasterCard - XXXX4199 MasterCard - XXXX7916 MasterCard - XXXX4100 MasterCard - …" at bounding box center [358, 159] width 262 height 15
select select "64954"
click at [227, 152] on select "MasterCard - XXXX4199 MasterCard - XXXX7916 MasterCard - XXXX4100 MasterCard - …" at bounding box center [358, 159] width 262 height 15
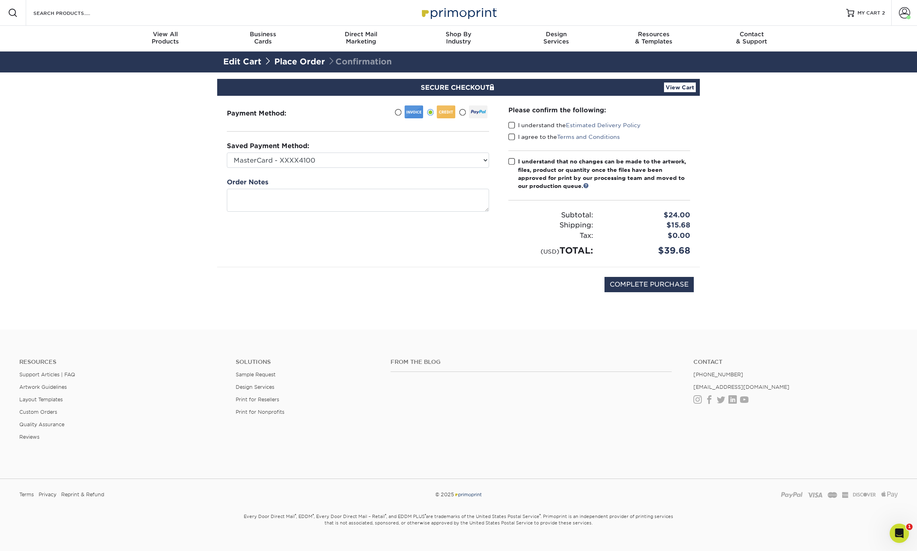
drag, startPoint x: 509, startPoint y: 123, endPoint x: 511, endPoint y: 131, distance: 8.3
click at [509, 123] on span at bounding box center [512, 125] width 7 height 8
click at [0, 0] on input "I understand the Estimated Delivery Policy" at bounding box center [0, 0] width 0 height 0
click at [511, 142] on div "I agree to the Terms and Conditions" at bounding box center [600, 138] width 182 height 11
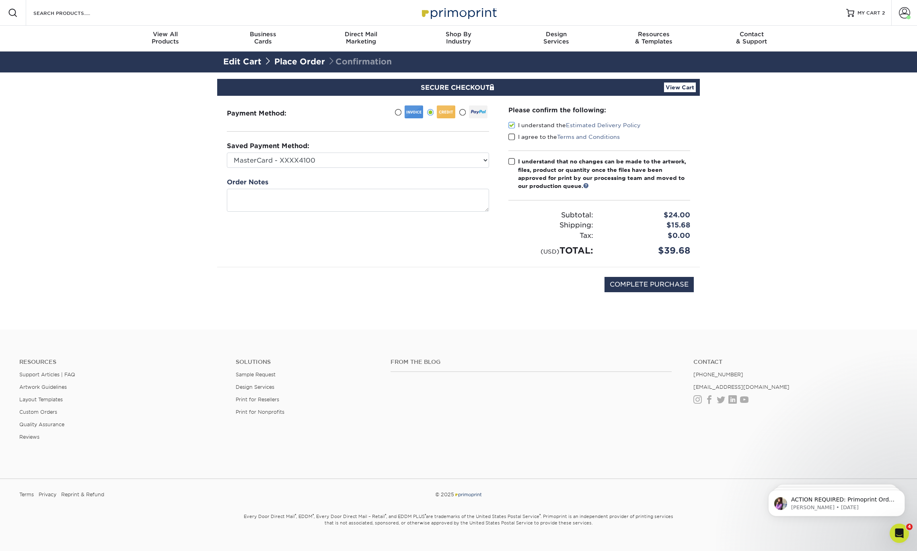
drag, startPoint x: 512, startPoint y: 137, endPoint x: 508, endPoint y: 162, distance: 25.6
click at [512, 137] on span at bounding box center [512, 137] width 7 height 8
click at [0, 0] on input "I agree to the Terms and Conditions" at bounding box center [0, 0] width 0 height 0
click at [509, 163] on span at bounding box center [512, 162] width 7 height 8
click at [0, 0] on input "I understand that no changes can be made to the artwork, files, product or quan…" at bounding box center [0, 0] width 0 height 0
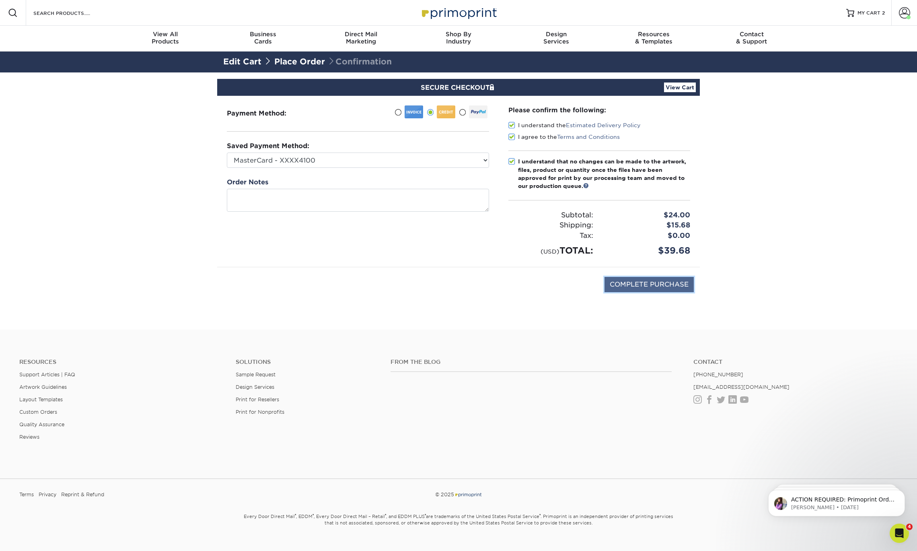
click at [653, 286] on input "COMPLETE PURCHASE" at bounding box center [649, 284] width 89 height 15
type input "PROCESSING, PLEASE WAIT..."
